Goal: Information Seeking & Learning: Learn about a topic

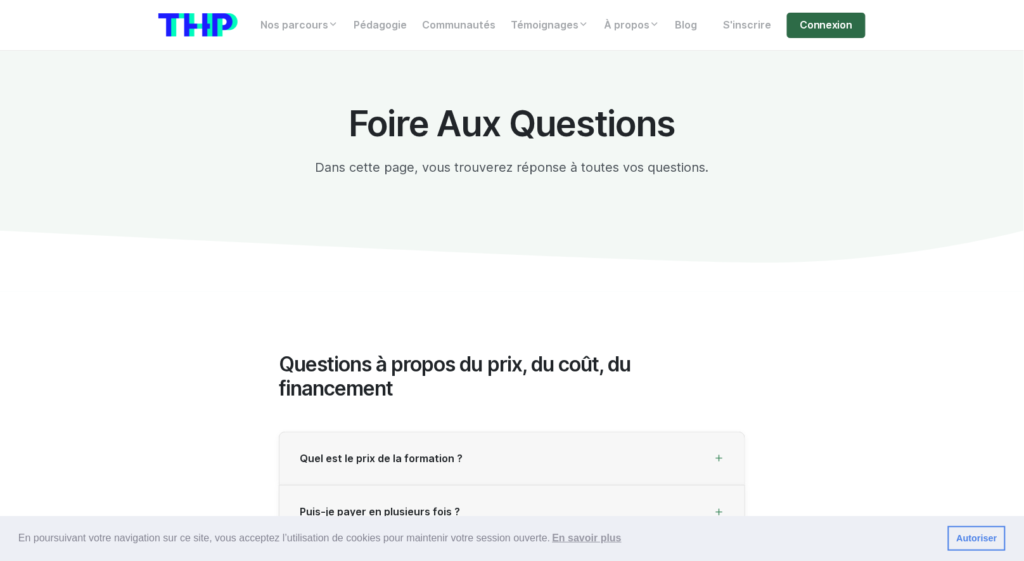
click at [828, 32] on link "Connexion" at bounding box center [826, 25] width 79 height 25
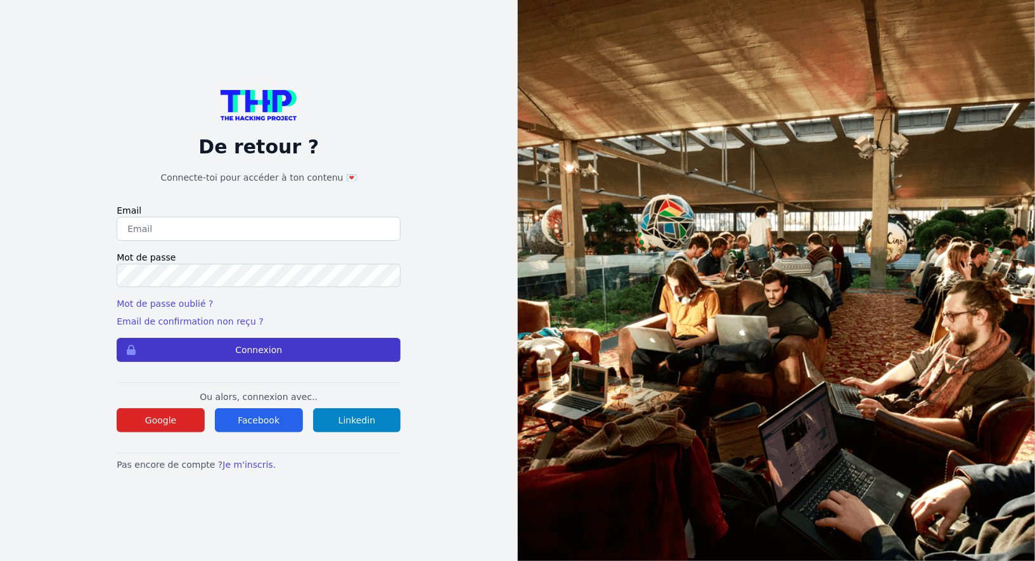
type input "Enzonatali75@gmail.com"
click at [229, 354] on button "Connexion" at bounding box center [259, 350] width 284 height 24
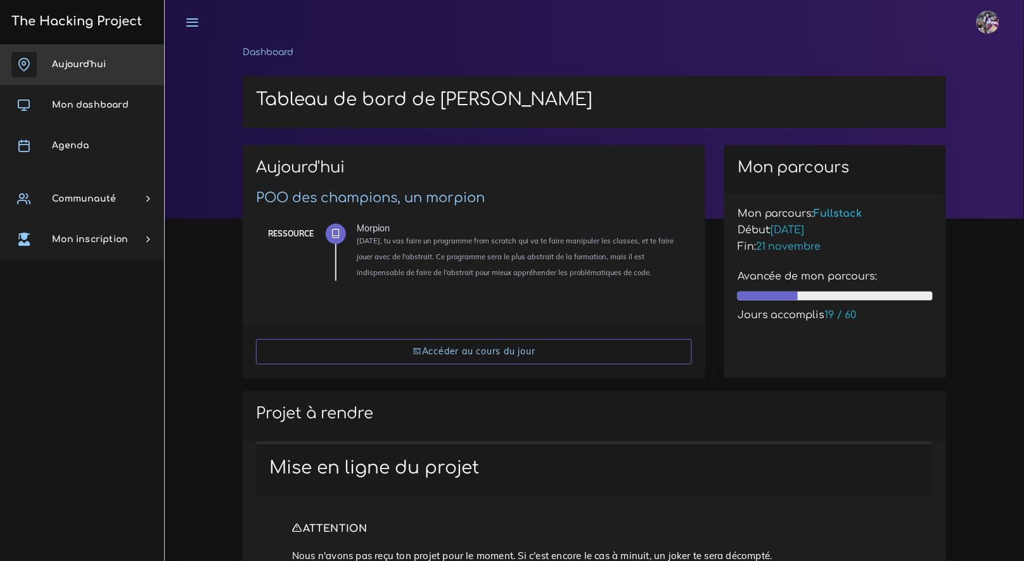
click at [128, 58] on link "Aujourd'hui" at bounding box center [82, 64] width 164 height 41
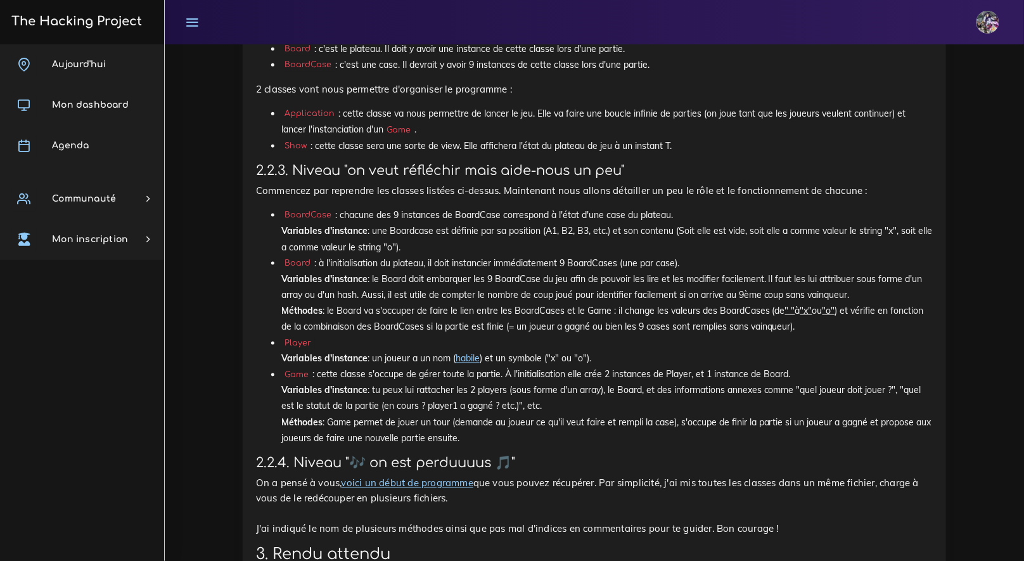
scroll to position [1947, 0]
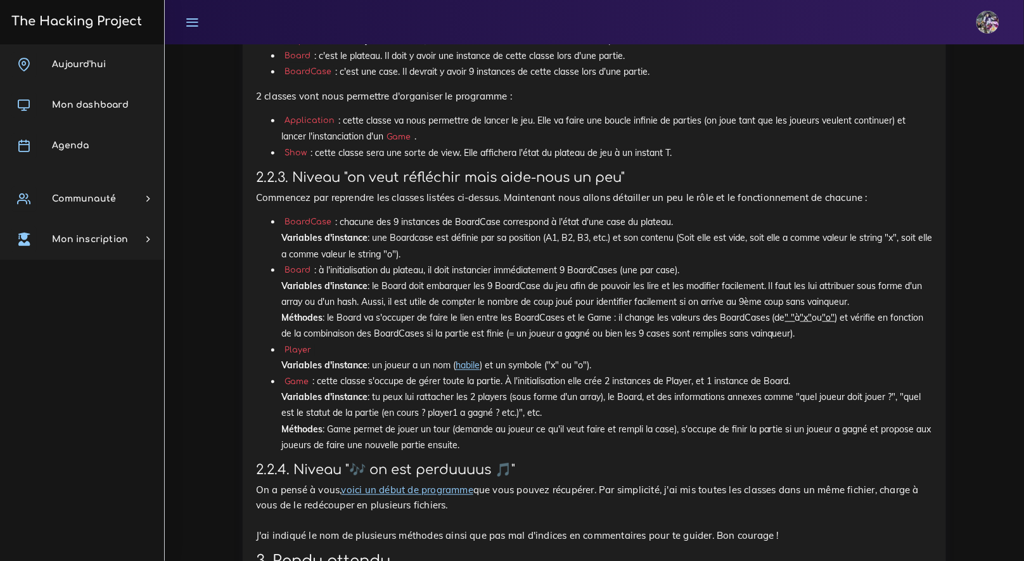
click at [609, 262] on li "BoardCase : chacune des 9 instances de BoardCase correspond à l'état d'une case…" at bounding box center [606, 238] width 651 height 48
click at [499, 262] on li "BoardCase : chacune des 9 instances de BoardCase correspond à l'état d'une case…" at bounding box center [606, 238] width 651 height 48
drag, startPoint x: 629, startPoint y: 264, endPoint x: 674, endPoint y: 265, distance: 45.0
click at [674, 262] on li "BoardCase : chacune des 9 instances de BoardCase correspond à l'état d'une case…" at bounding box center [606, 238] width 651 height 48
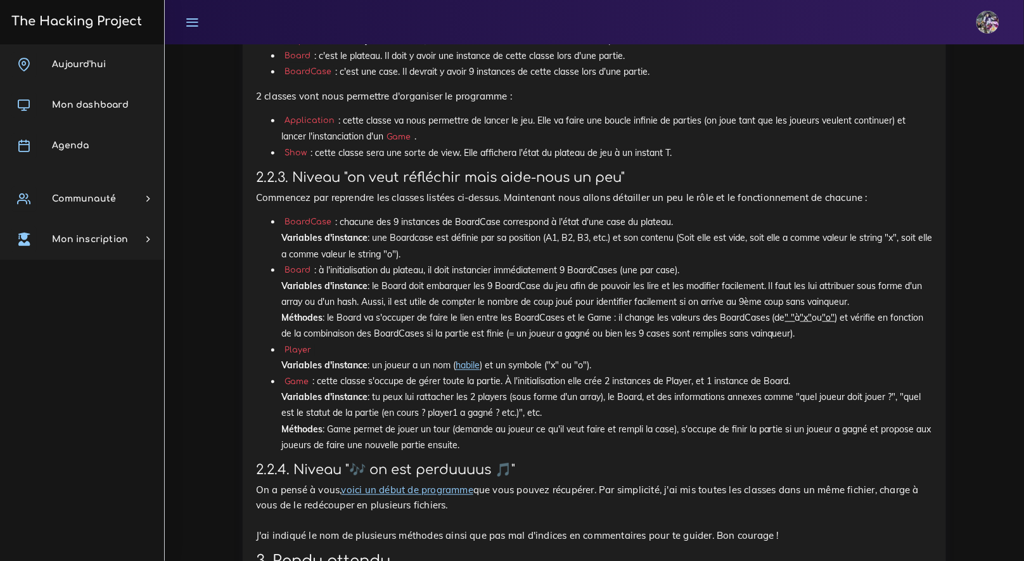
drag, startPoint x: 418, startPoint y: 272, endPoint x: 267, endPoint y: 238, distance: 155.1
click at [281, 239] on li "BoardCase : chacune des 9 instances de BoardCase correspond à l'état d'une case…" at bounding box center [606, 238] width 651 height 48
drag, startPoint x: 283, startPoint y: 238, endPoint x: 428, endPoint y: 271, distance: 148.9
click at [428, 262] on li "BoardCase : chacune des 9 instances de BoardCase correspond à l'état d'une case…" at bounding box center [606, 238] width 651 height 48
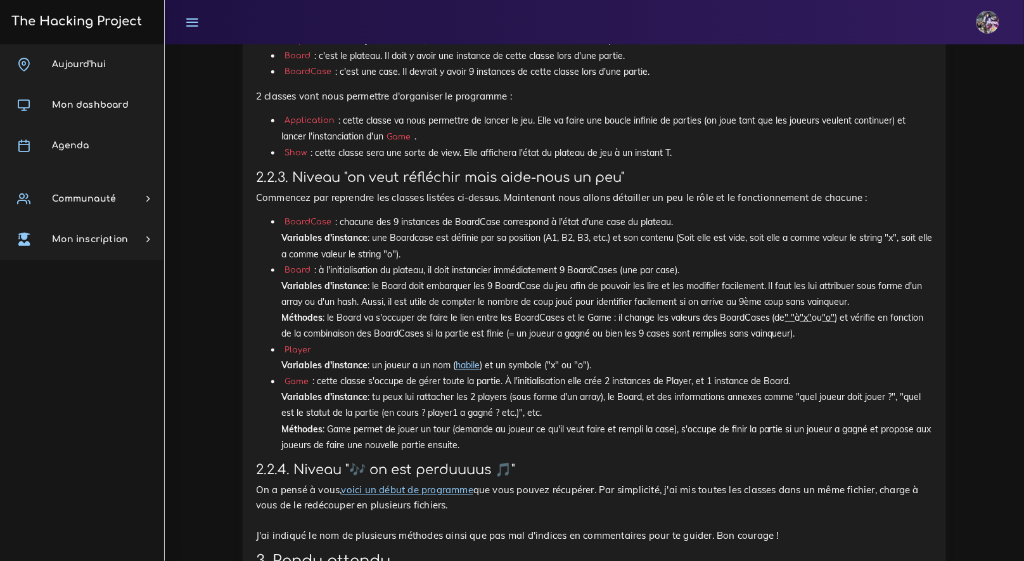
click at [390, 262] on li "BoardCase : chacune des 9 instances de BoardCase correspond à l'état d'une case…" at bounding box center [606, 238] width 651 height 48
click at [397, 262] on li "BoardCase : chacune des 9 instances de BoardCase correspond à l'état d'une case…" at bounding box center [606, 238] width 651 height 48
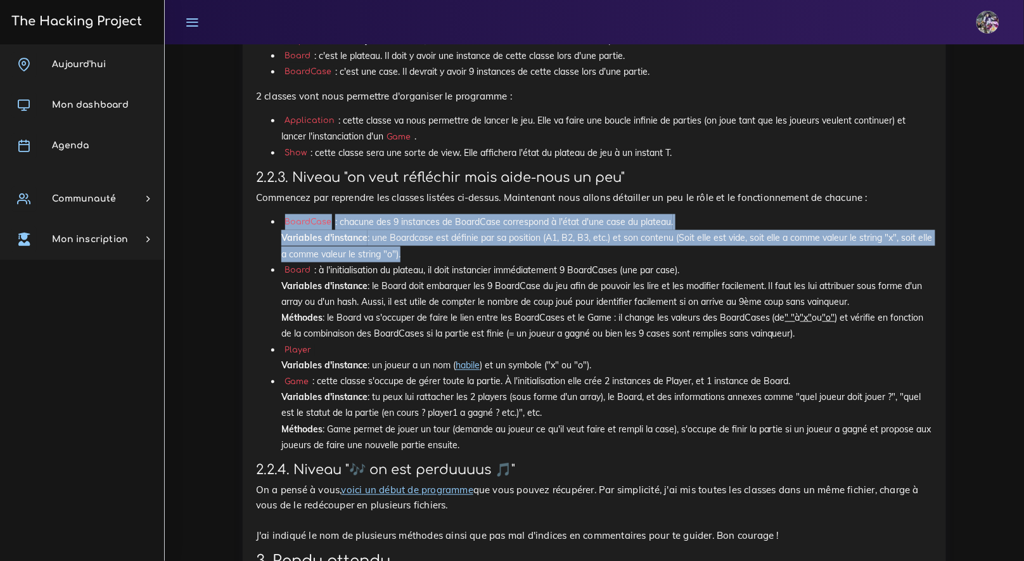
drag, startPoint x: 397, startPoint y: 266, endPoint x: 284, endPoint y: 243, distance: 115.7
click at [284, 243] on li "BoardCase : chacune des 9 instances de BoardCase correspond à l'état d'une case…" at bounding box center [606, 238] width 651 height 48
click at [372, 252] on li "BoardCase : chacune des 9 instances de BoardCase correspond à l'état d'une case…" at bounding box center [606, 238] width 651 height 48
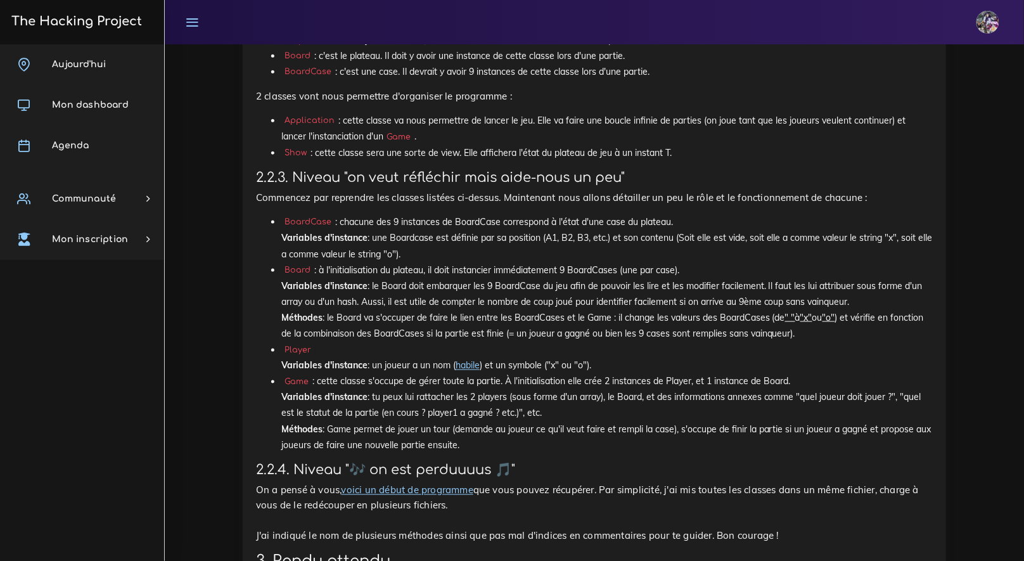
drag, startPoint x: 405, startPoint y: 271, endPoint x: 282, endPoint y: 243, distance: 126.0
click at [282, 243] on li "BoardCase : chacune des 9 instances de BoardCase correspond à l'état d'une case…" at bounding box center [606, 238] width 651 height 48
drag, startPoint x: 344, startPoint y: 283, endPoint x: 324, endPoint y: 265, distance: 26.9
click at [324, 265] on ul "BoardCase : chacune des 9 instances de BoardCase correspond à l'état d'une case…" at bounding box center [594, 334] width 677 height 240
click at [316, 286] on li "Board : à l'initialisation du plateau, il doit instancier immédiatement 9 Board…" at bounding box center [606, 302] width 651 height 80
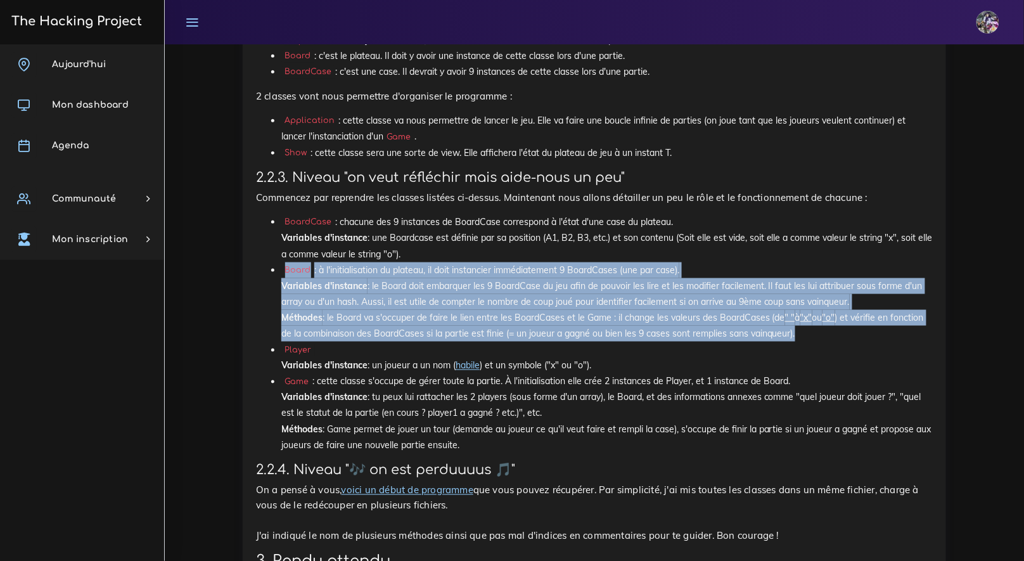
drag, startPoint x: 286, startPoint y: 285, endPoint x: 838, endPoint y: 350, distance: 556.3
click at [842, 342] on li "Board : à l'initialisation du plateau, il doit instancier immédiatement 9 Board…" at bounding box center [606, 302] width 651 height 80
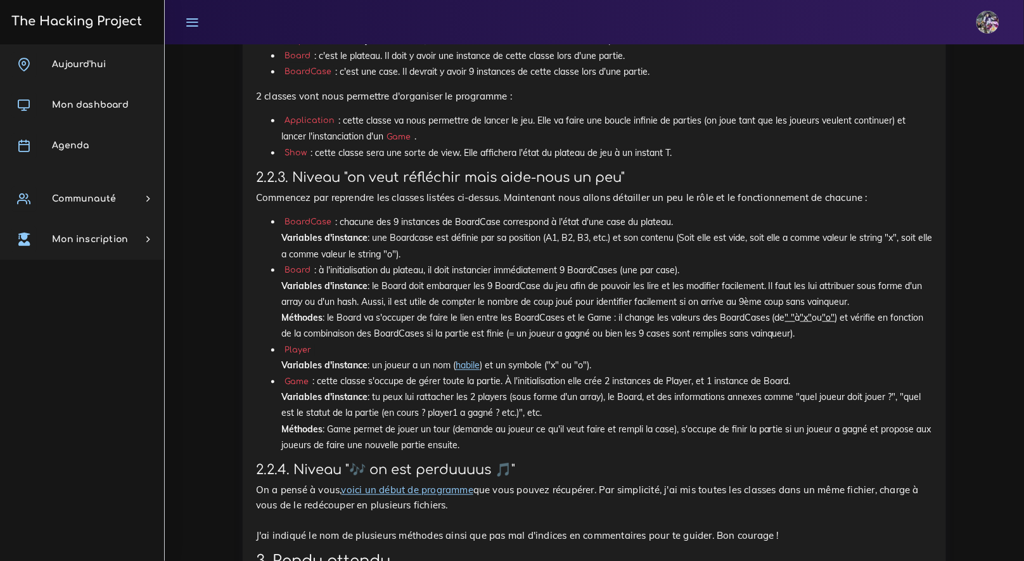
click at [542, 262] on li "BoardCase : chacune des 9 instances de BoardCase correspond à l'état d'une case…" at bounding box center [606, 238] width 651 height 48
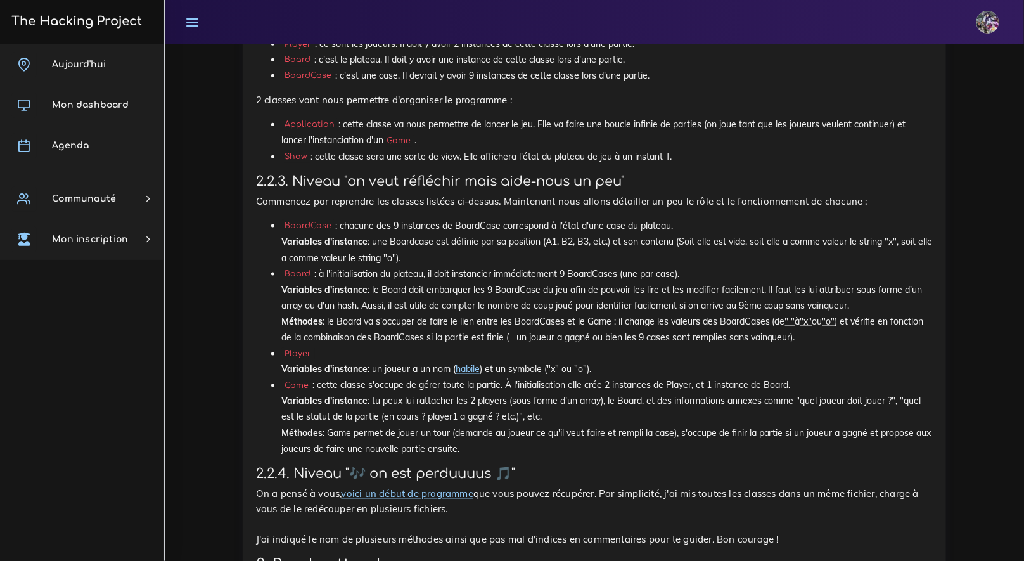
scroll to position [1920, 0]
